Goal: Task Accomplishment & Management: Complete application form

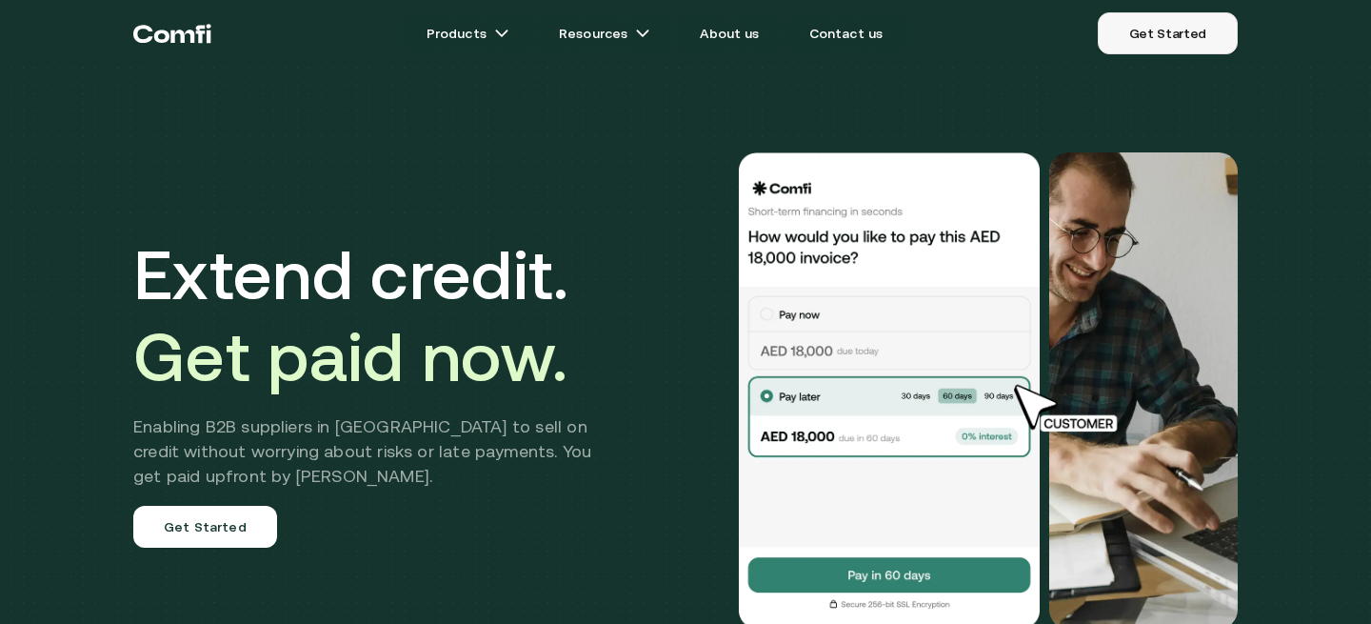
click at [1202, 46] on link "Get Started" at bounding box center [1168, 33] width 140 height 42
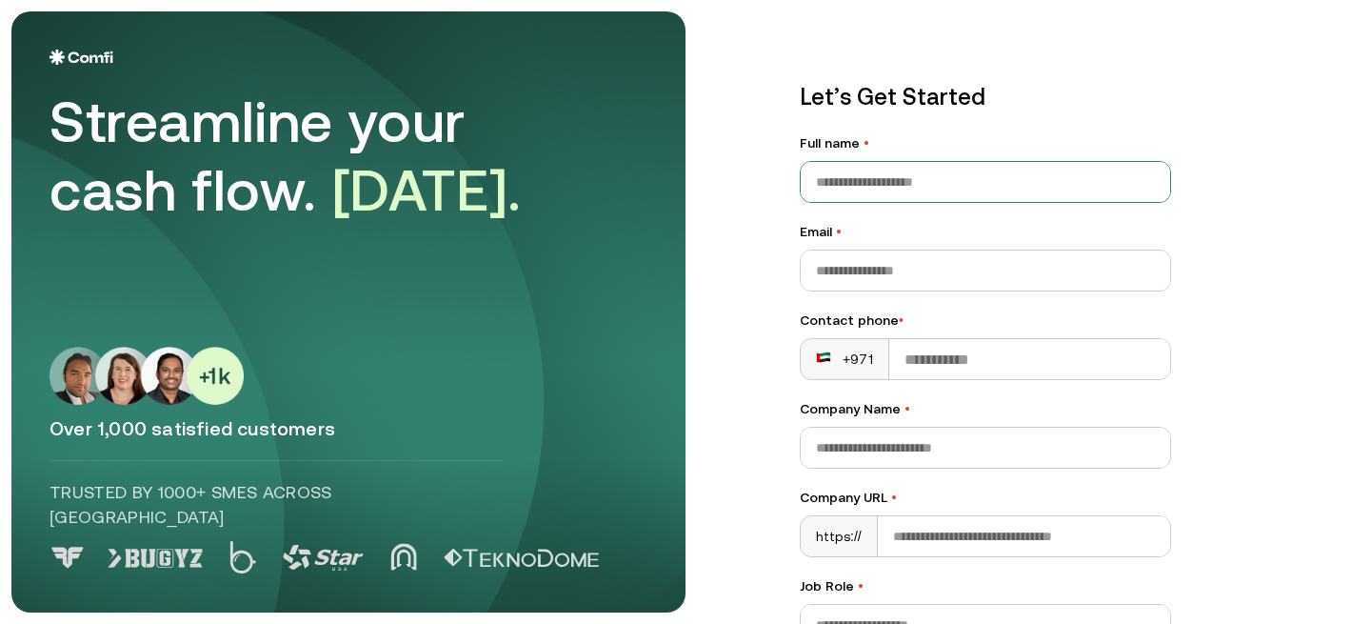
click at [886, 176] on input "Full name •" at bounding box center [986, 182] width 370 height 40
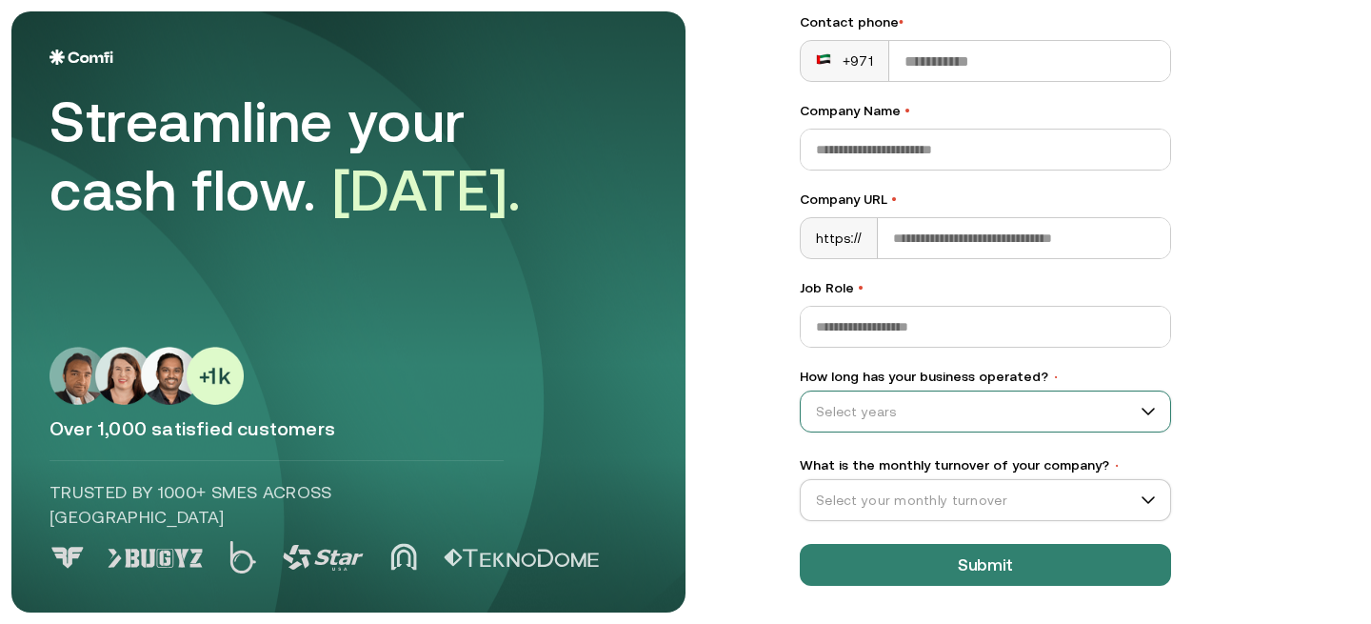
click at [828, 391] on div "Select years" at bounding box center [985, 411] width 371 height 42
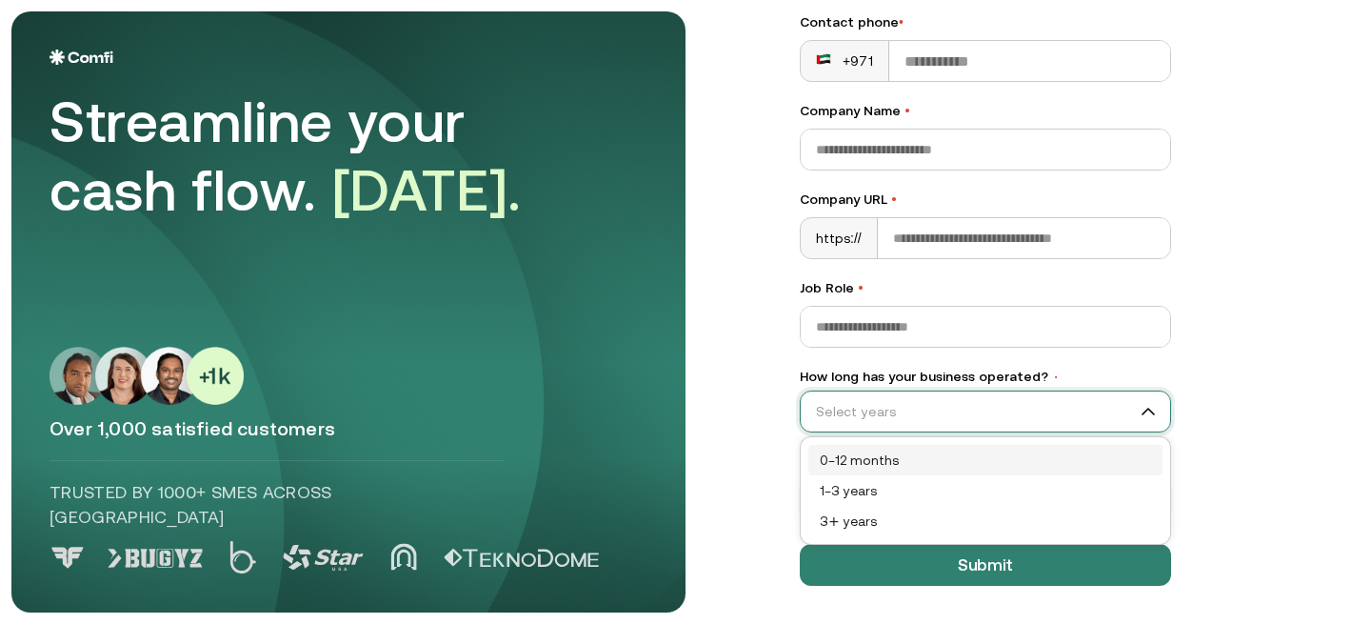
click at [879, 465] on div "0–12 months" at bounding box center [985, 459] width 331 height 21
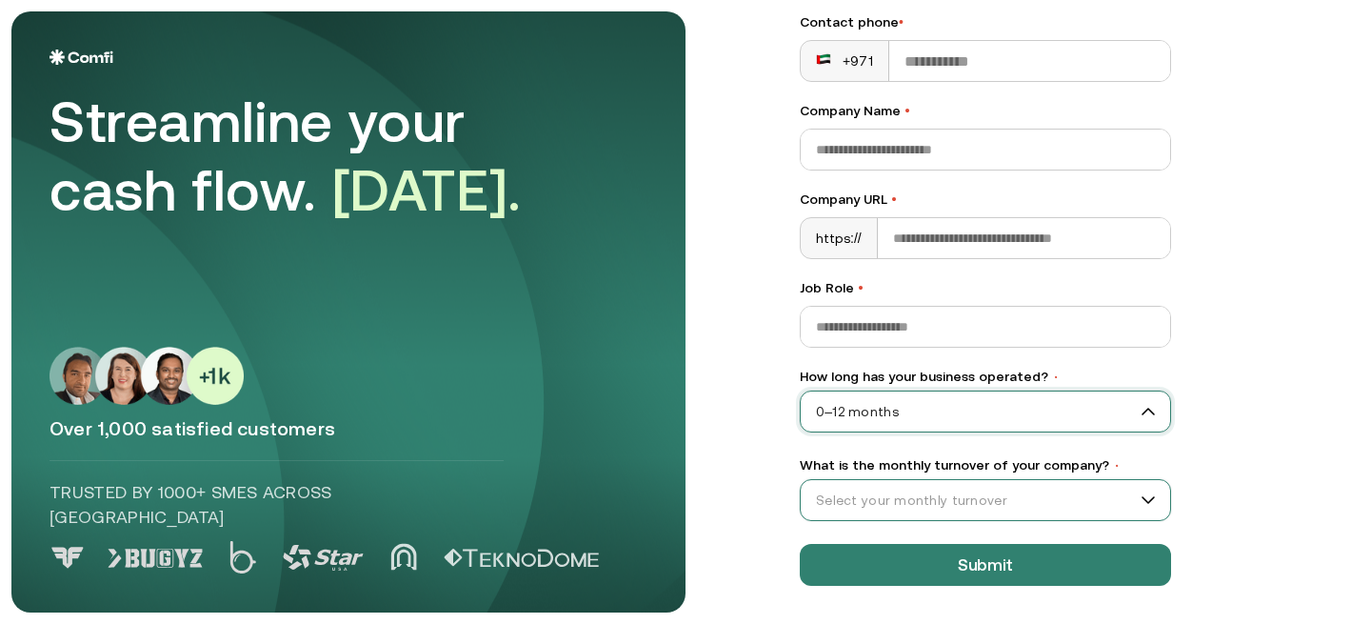
click at [873, 491] on input "What is the monthly turnover of your company? •" at bounding box center [977, 500] width 352 height 29
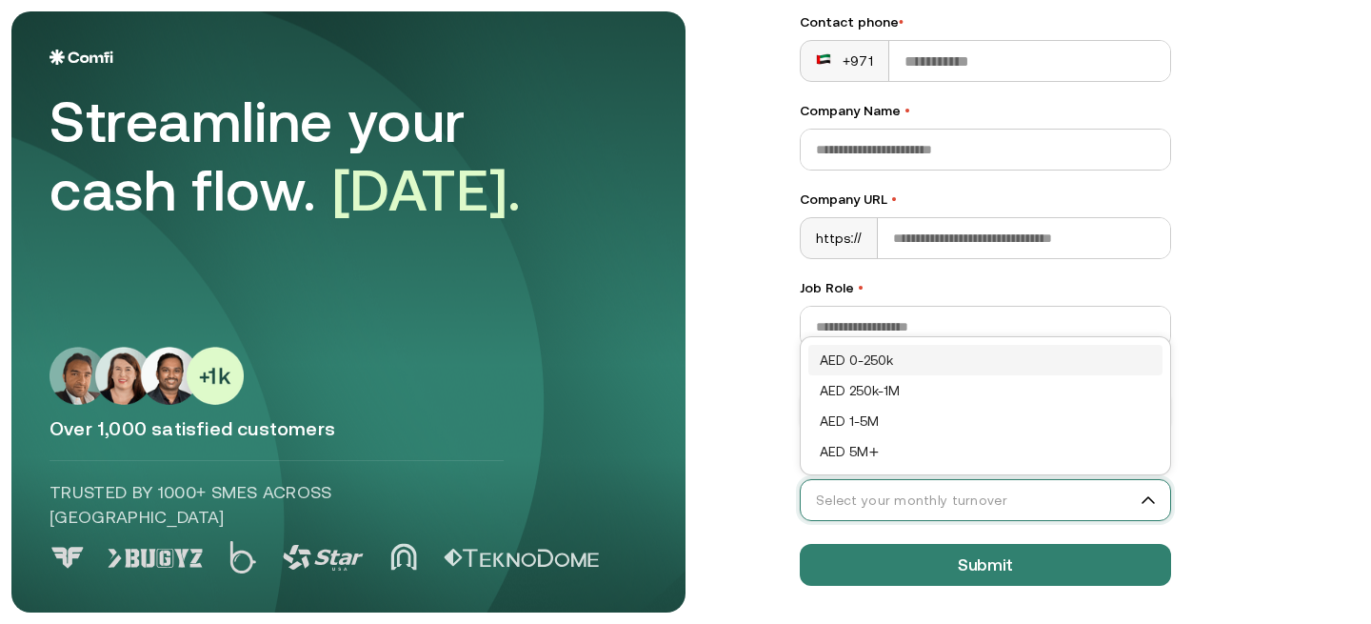
click at [918, 349] on div "AED 0-250k" at bounding box center [986, 360] width 354 height 30
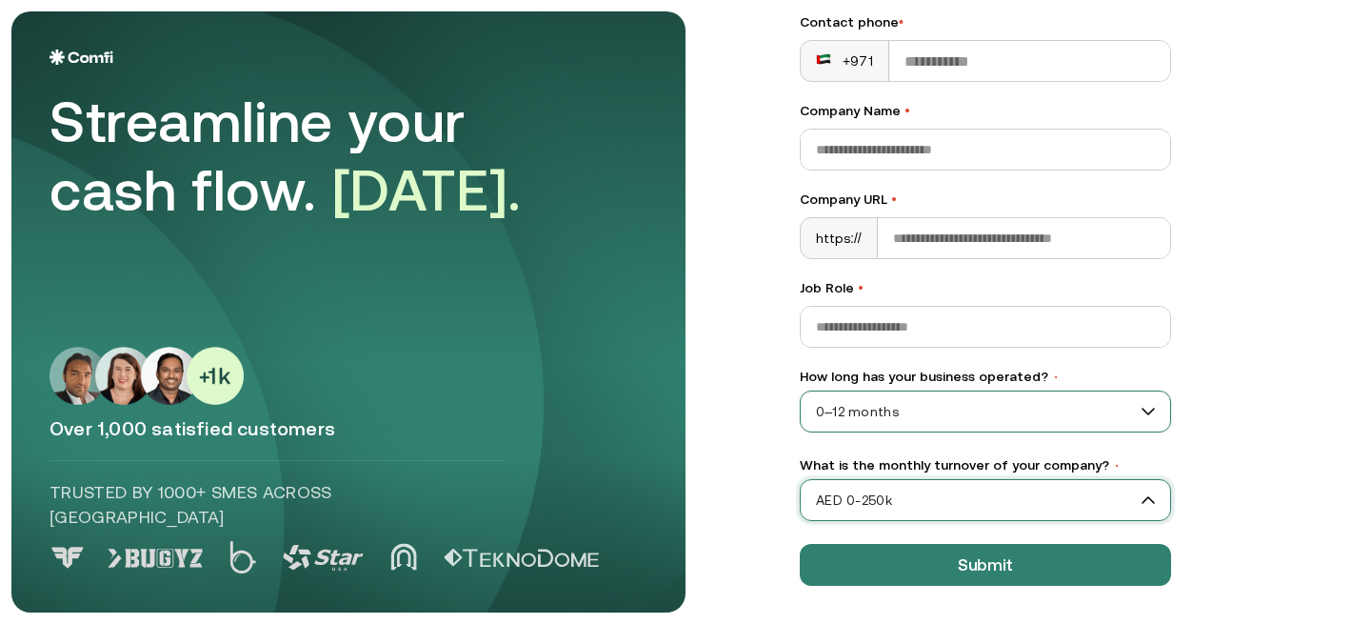
click at [878, 418] on span "0–12 months" at bounding box center [986, 411] width 370 height 29
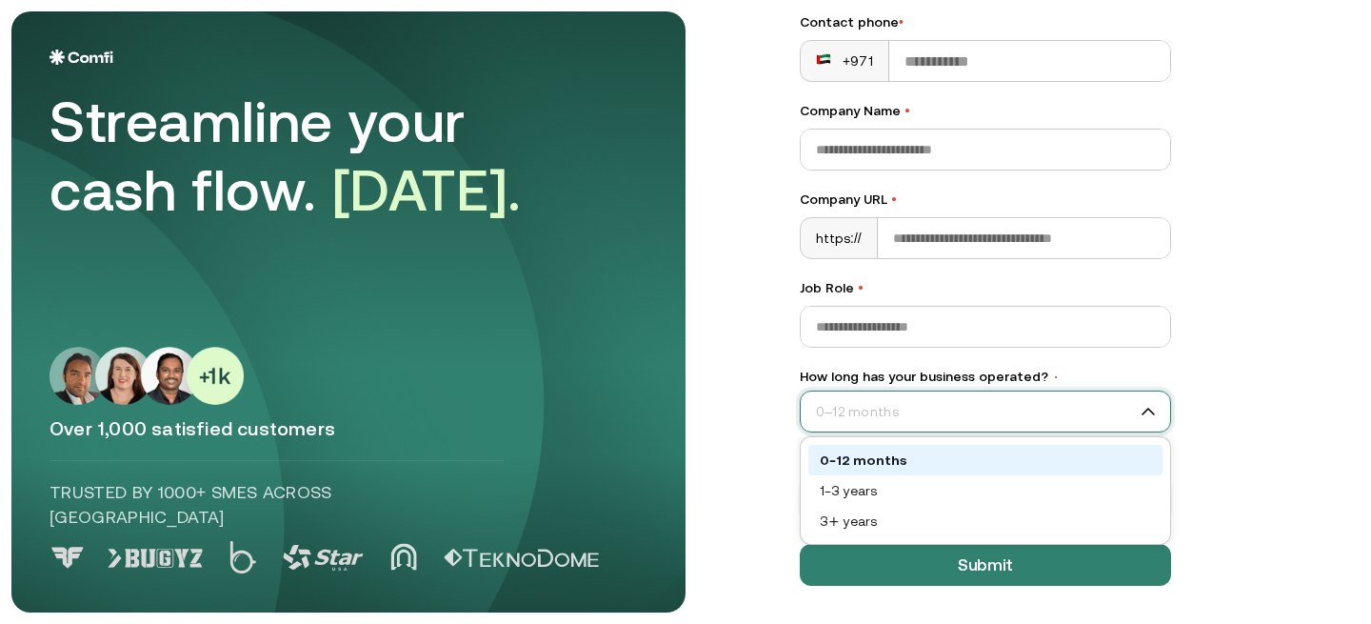
click at [768, 436] on div "Let’s Get Started Full name • Email • Contact phone • +971 Company Name • Compa…" at bounding box center [986, 184] width 448 height 880
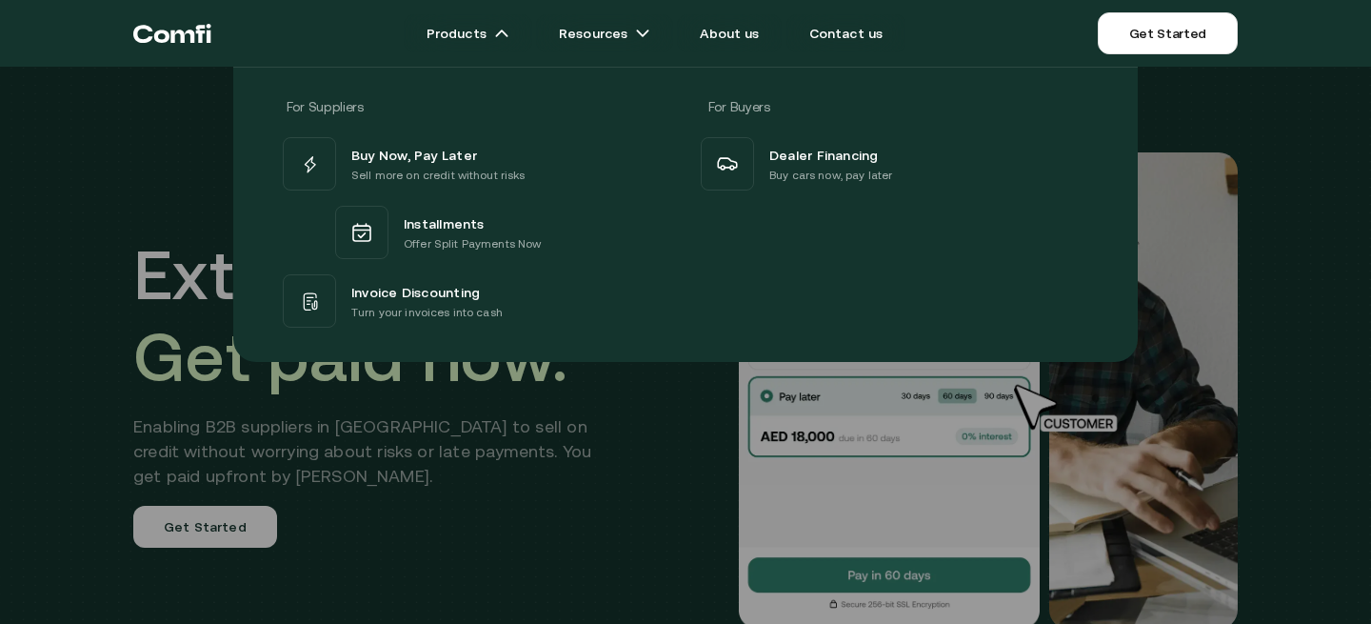
click at [544, 449] on div at bounding box center [685, 379] width 1371 height 624
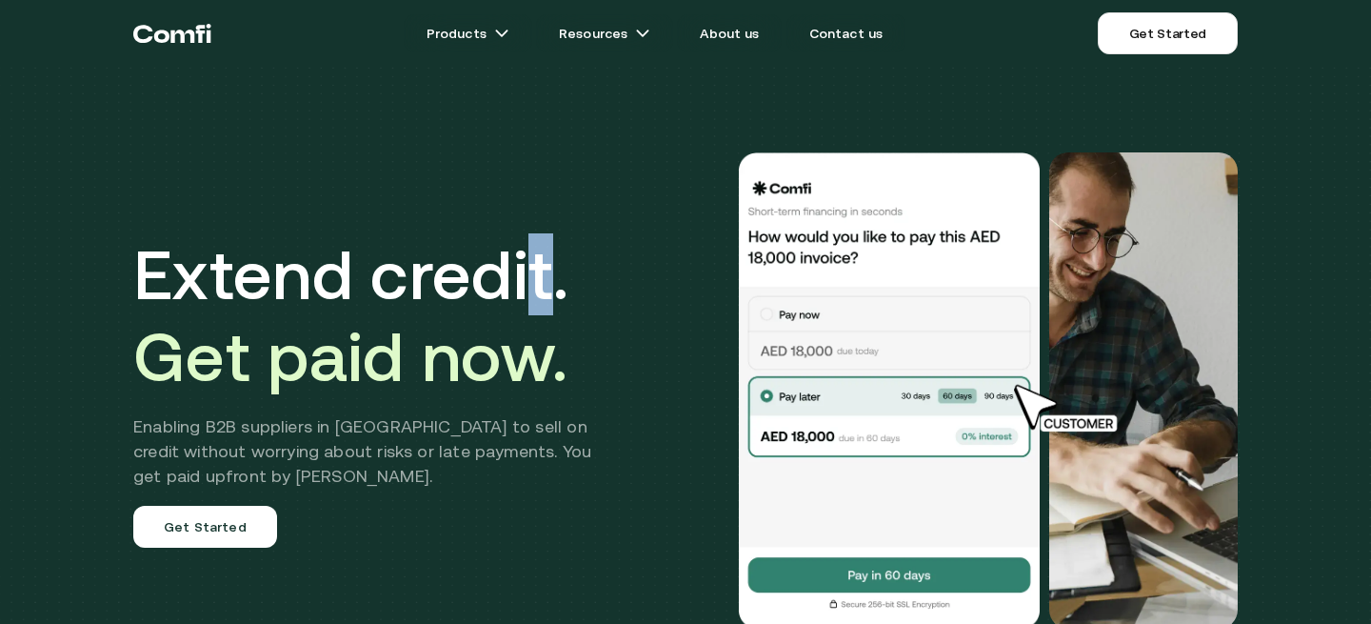
drag, startPoint x: 553, startPoint y: 288, endPoint x: 524, endPoint y: 285, distance: 29.7
click at [524, 285] on h1 "Extend credit. Get paid now." at bounding box center [376, 315] width 487 height 164
click at [1192, 29] on link "Get Started" at bounding box center [1168, 33] width 140 height 42
click at [1159, 14] on link "Get Started" at bounding box center [1168, 33] width 140 height 42
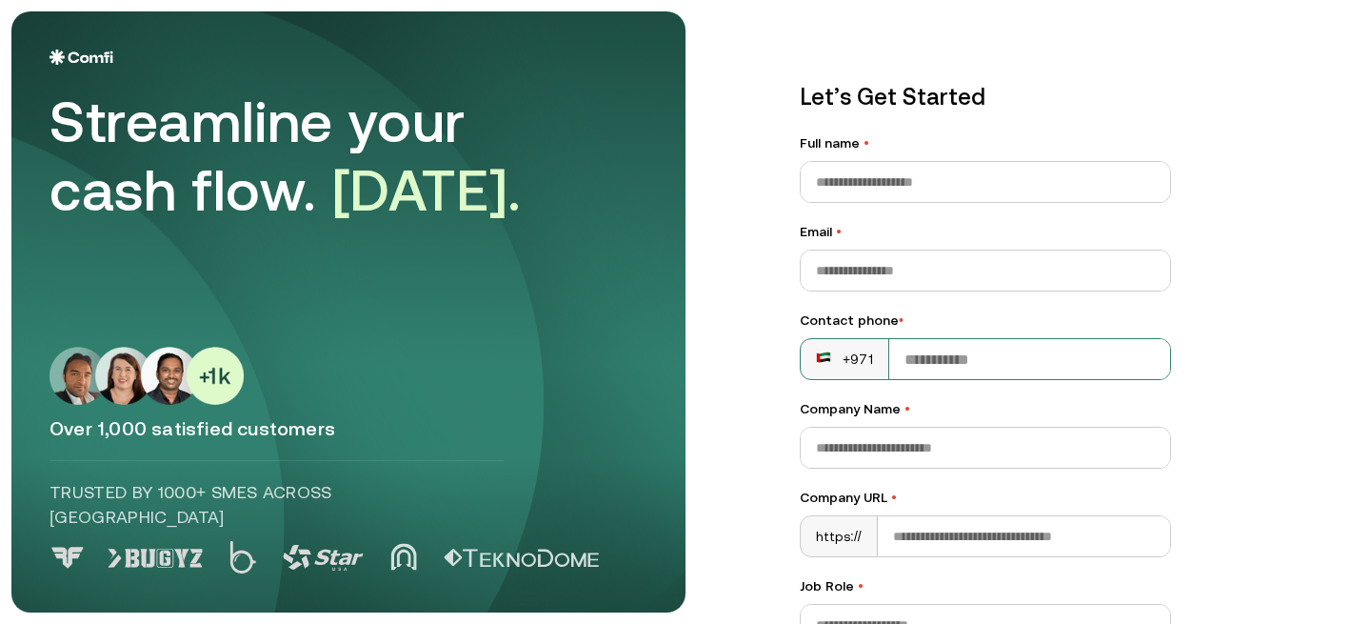
click at [909, 363] on input "Contact phone •" at bounding box center [1029, 359] width 281 height 40
click at [855, 309] on div "Let’s Get Started Full name • Email • Contact phone • +971 Company Name • Compa…" at bounding box center [985, 482] width 371 height 804
